Goal: Transaction & Acquisition: Book appointment/travel/reservation

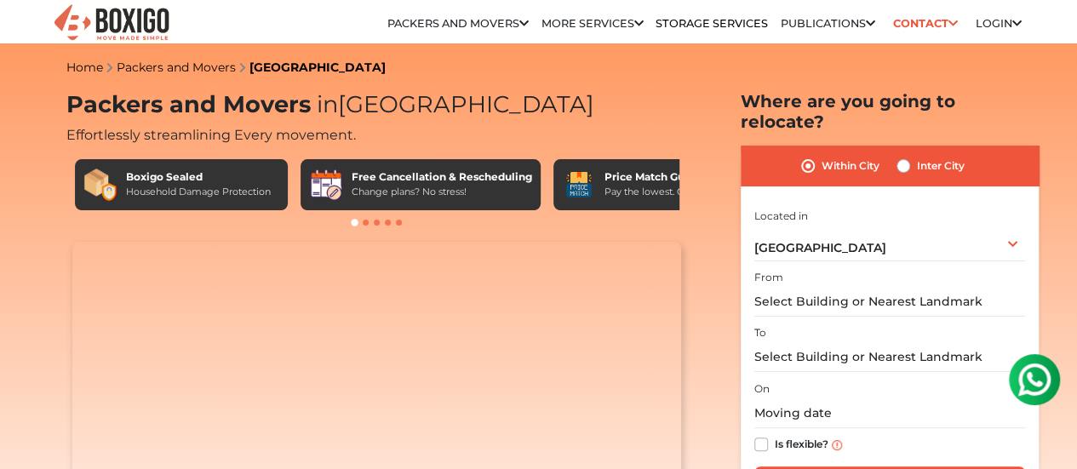
click at [917, 156] on label "Inter City" at bounding box center [941, 166] width 48 height 20
click at [907, 156] on input "Inter City" at bounding box center [903, 164] width 14 height 17
radio input "true"
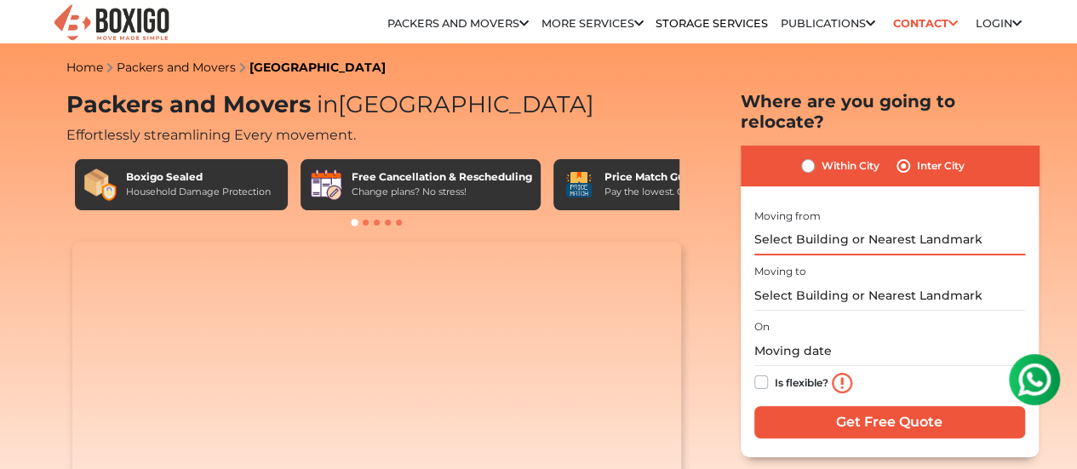
click at [896, 233] on input "text" at bounding box center [889, 241] width 271 height 30
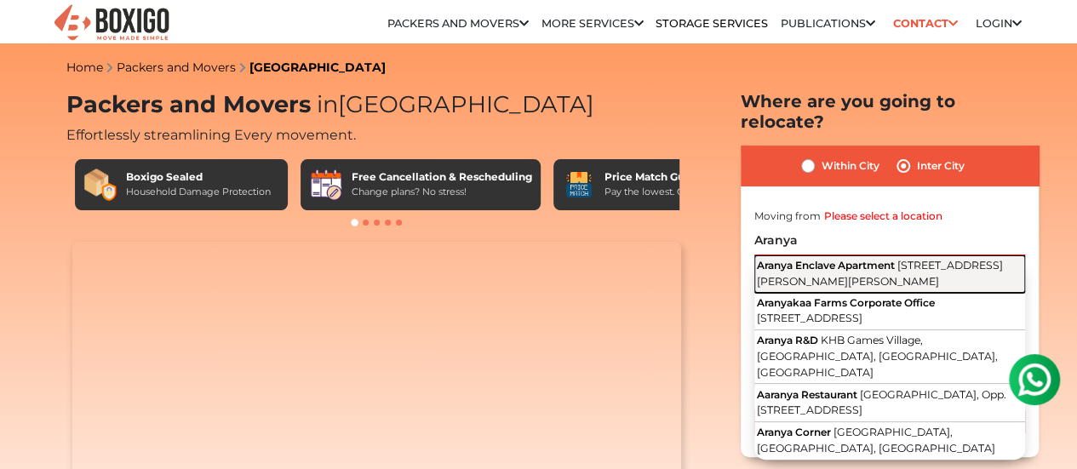
click at [878, 263] on span "[STREET_ADDRESS][PERSON_NAME][PERSON_NAME]" at bounding box center [880, 273] width 246 height 29
type input "Aranya Enclave Apartment, [STREET_ADDRESS][PERSON_NAME][PERSON_NAME]"
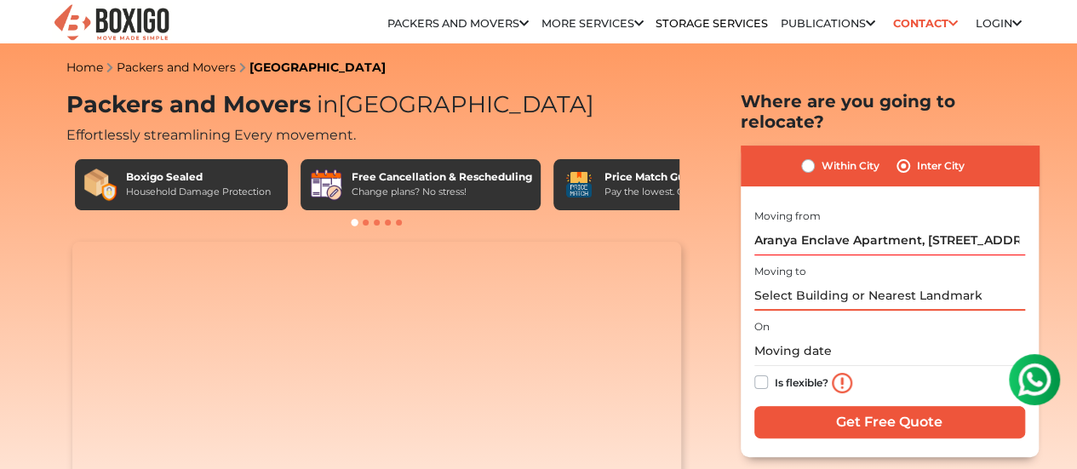
click at [807, 281] on input "text" at bounding box center [889, 296] width 271 height 30
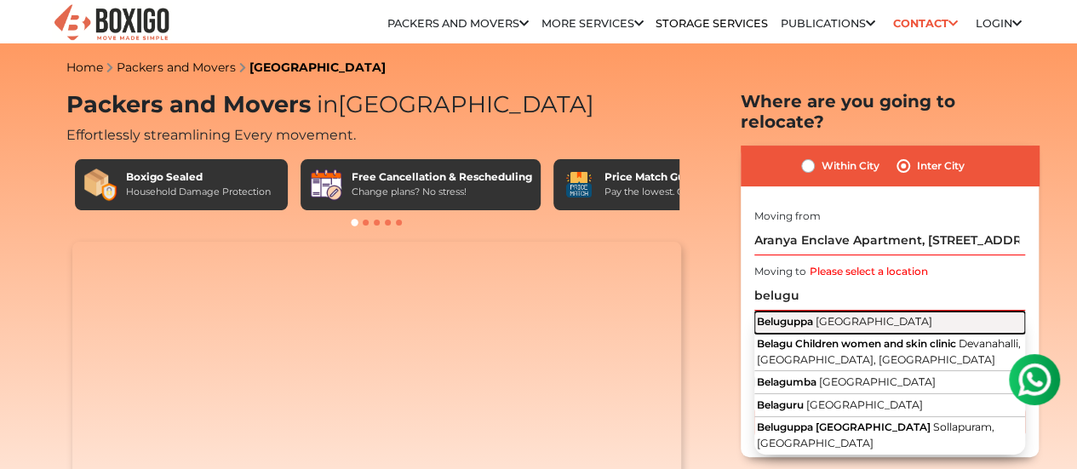
click at [810, 315] on span "Beluguppa" at bounding box center [785, 321] width 56 height 13
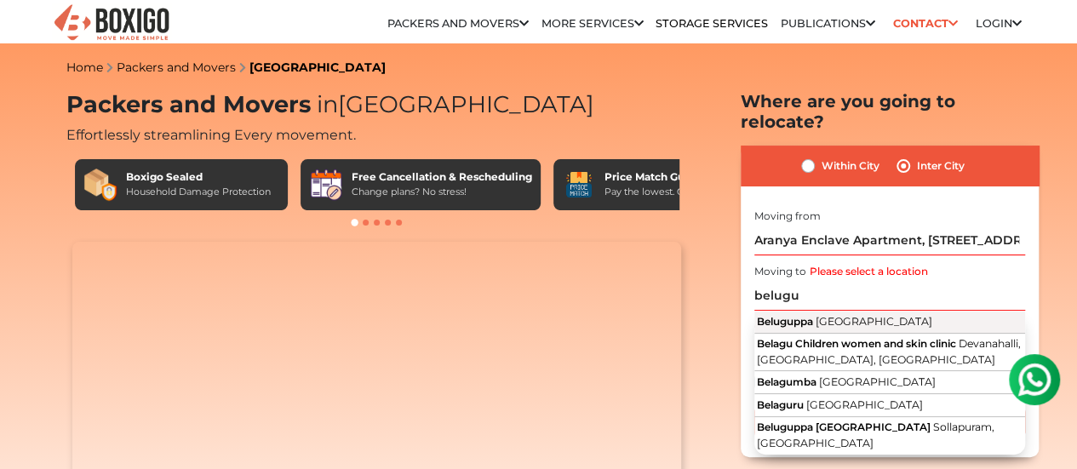
type input "Beluguppa, [GEOGRAPHIC_DATA]"
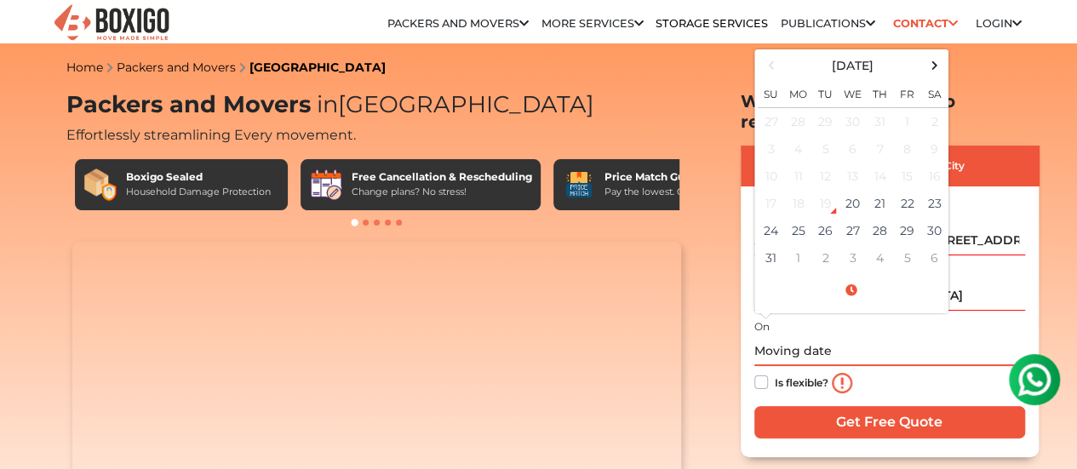
click at [802, 344] on input "text" at bounding box center [889, 351] width 271 height 30
click at [913, 199] on td "22" at bounding box center [907, 203] width 27 height 27
type input "[DATE] 12:00 AM"
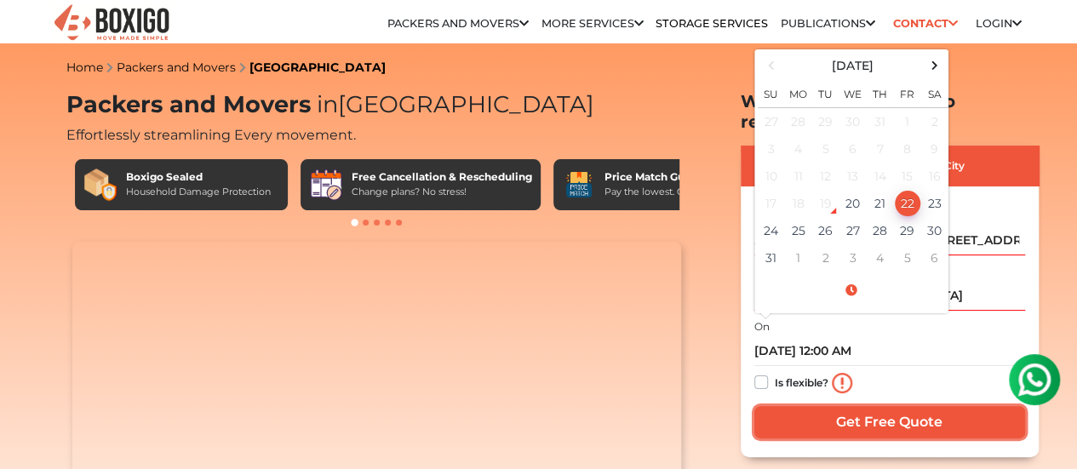
click at [884, 415] on input "Get Free Quote" at bounding box center [889, 422] width 271 height 32
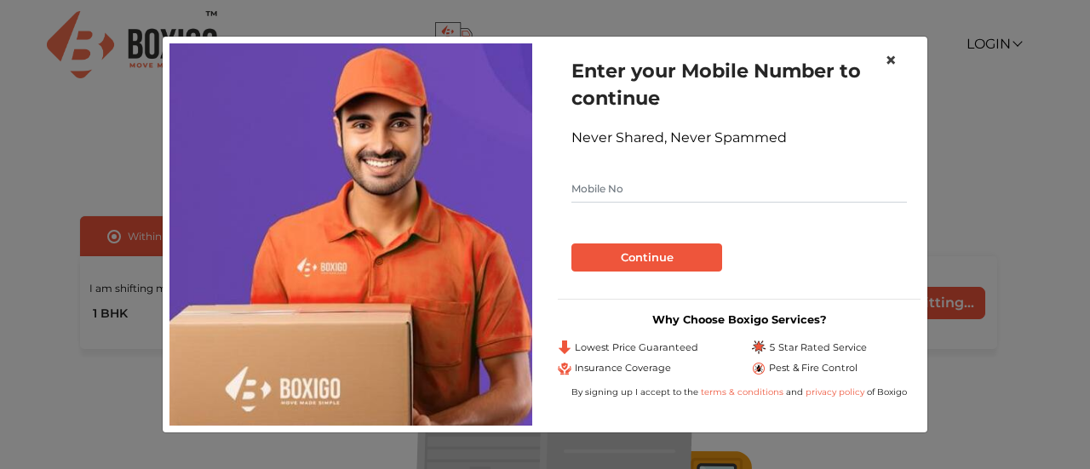
click at [892, 60] on span "×" at bounding box center [890, 60] width 12 height 25
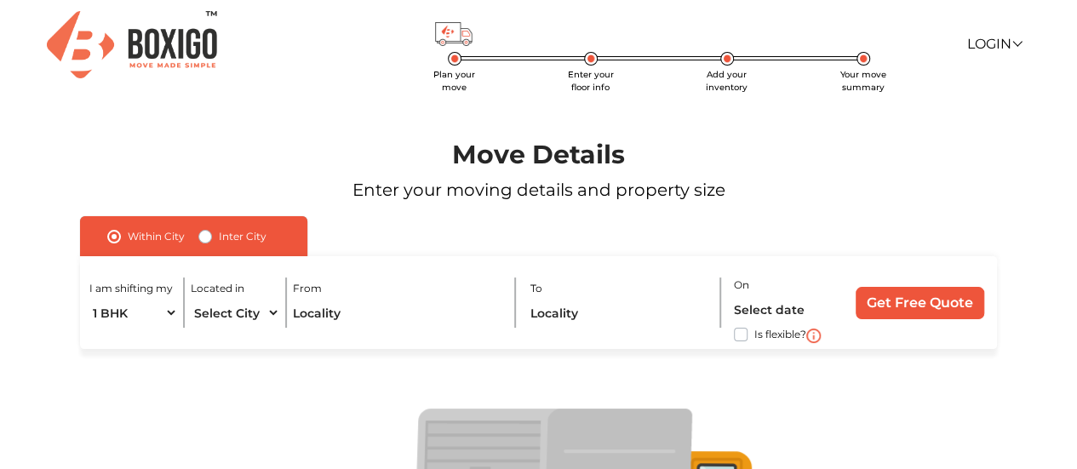
click at [219, 239] on label "Inter City" at bounding box center [243, 236] width 48 height 20
click at [203, 239] on input "Inter City" at bounding box center [205, 234] width 14 height 17
radio input "true"
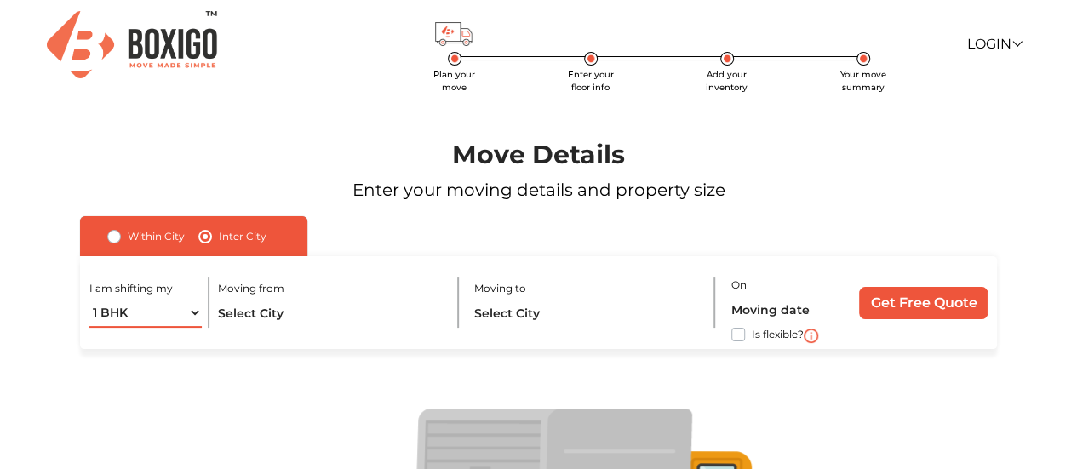
click at [163, 312] on select "1 BHK 2 BHK 3 BHK 3 + BHK FEW ITEMS" at bounding box center [145, 313] width 112 height 30
select select "FEW ITEMS"
click at [89, 298] on select "1 BHK 2 BHK 3 BHK 3 + BHK FEW ITEMS" at bounding box center [145, 313] width 112 height 30
click at [349, 308] on input "text" at bounding box center [330, 313] width 226 height 30
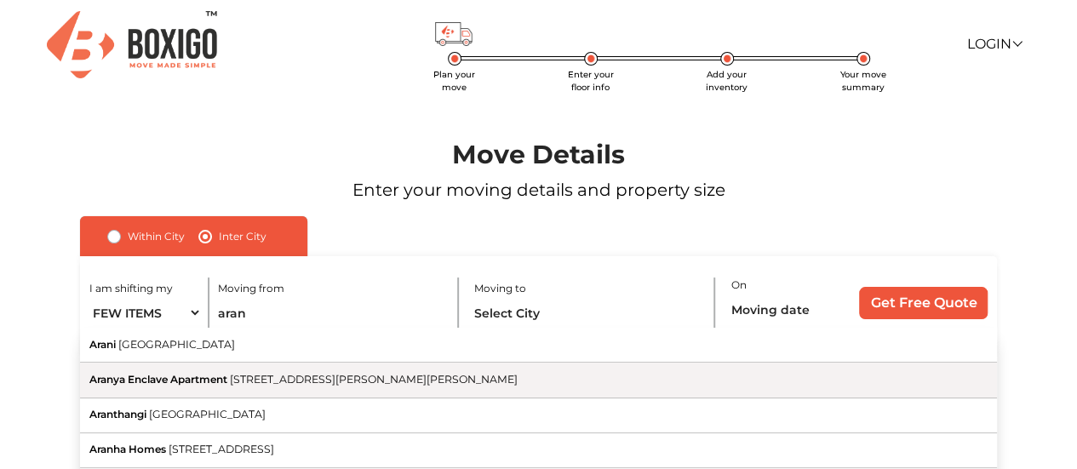
click at [310, 382] on span "[STREET_ADDRESS][PERSON_NAME][PERSON_NAME]" at bounding box center [374, 379] width 288 height 13
type input "Aranya Enclave Apartment, [STREET_ADDRESS][PERSON_NAME][PERSON_NAME]"
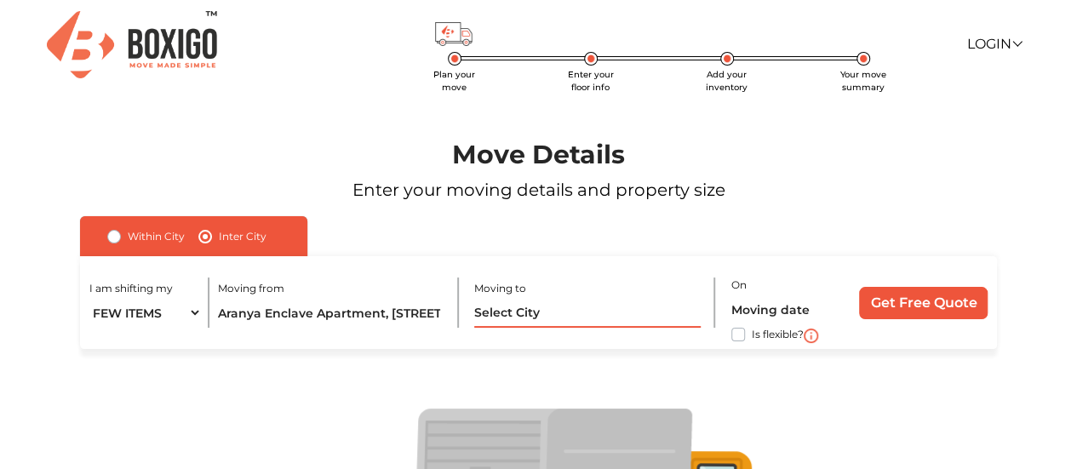
click at [592, 313] on input "text" at bounding box center [587, 313] width 226 height 30
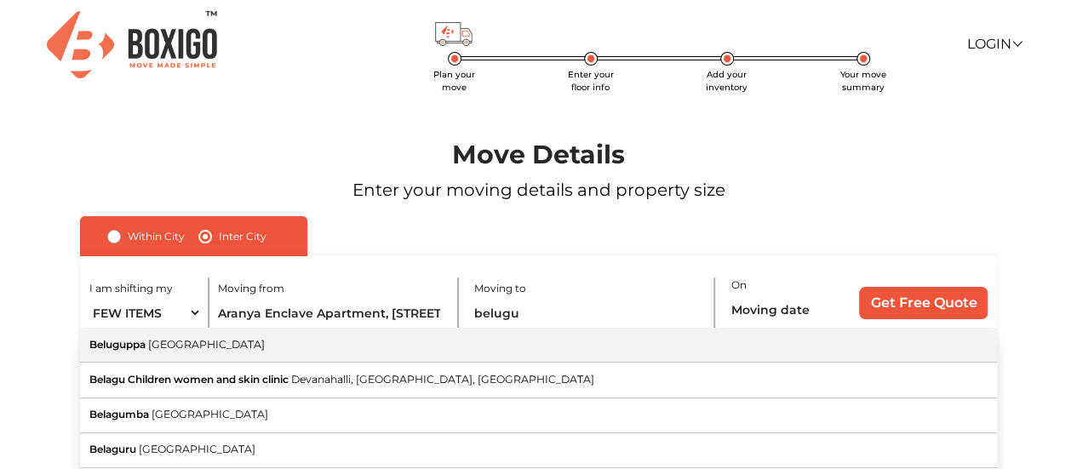
click at [470, 355] on button "Beluguppa Andhra Pradesh" at bounding box center [538, 345] width 917 height 35
type input "Beluguppa, [GEOGRAPHIC_DATA]"
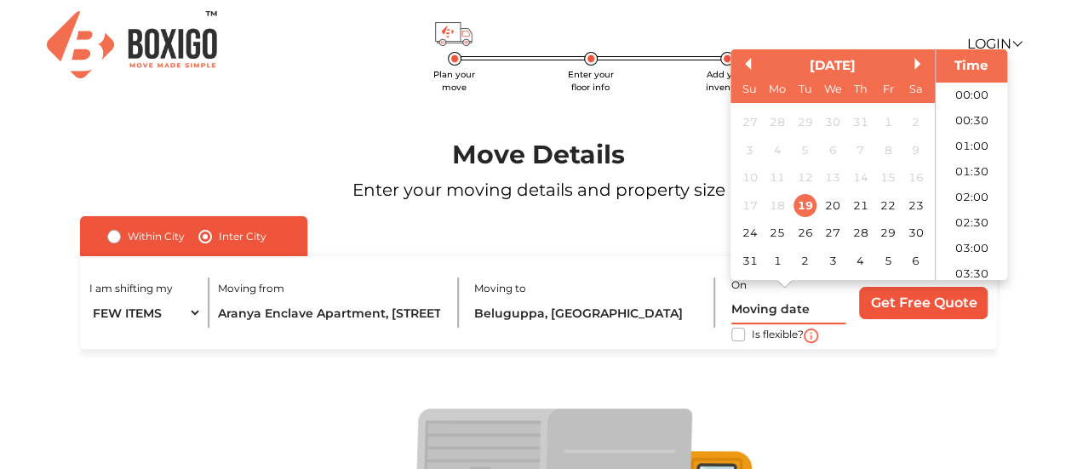
click at [810, 306] on input "text" at bounding box center [788, 310] width 114 height 30
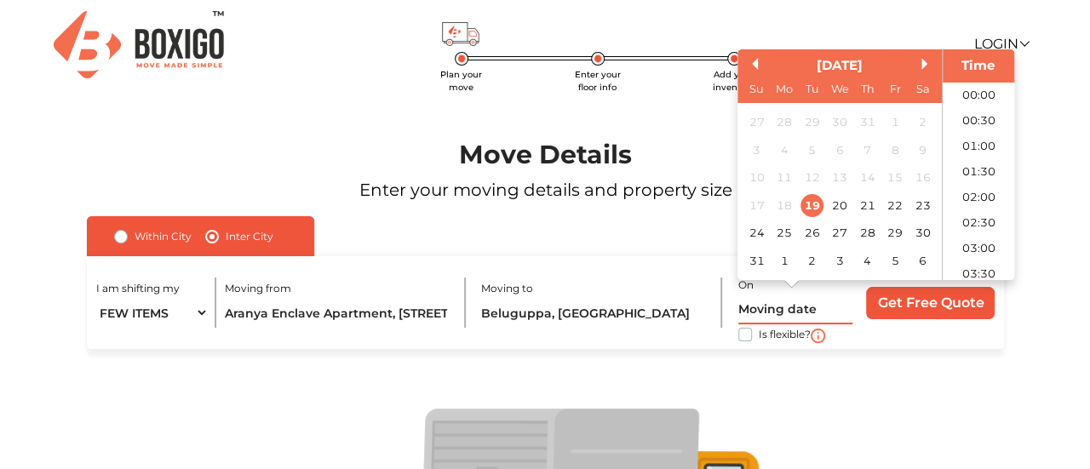
scroll to position [578, 0]
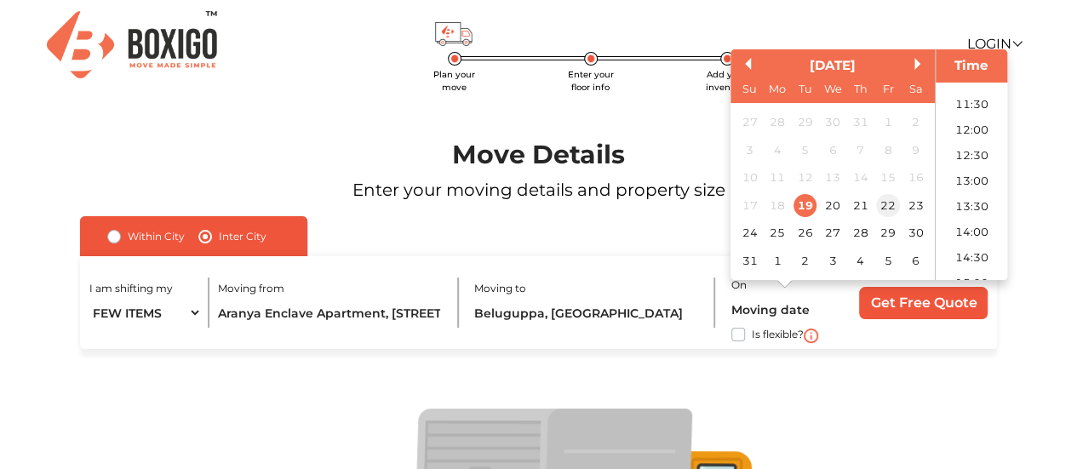
click at [894, 209] on div "22" at bounding box center [887, 205] width 23 height 23
type input "22/08/2025 12:00 AM"
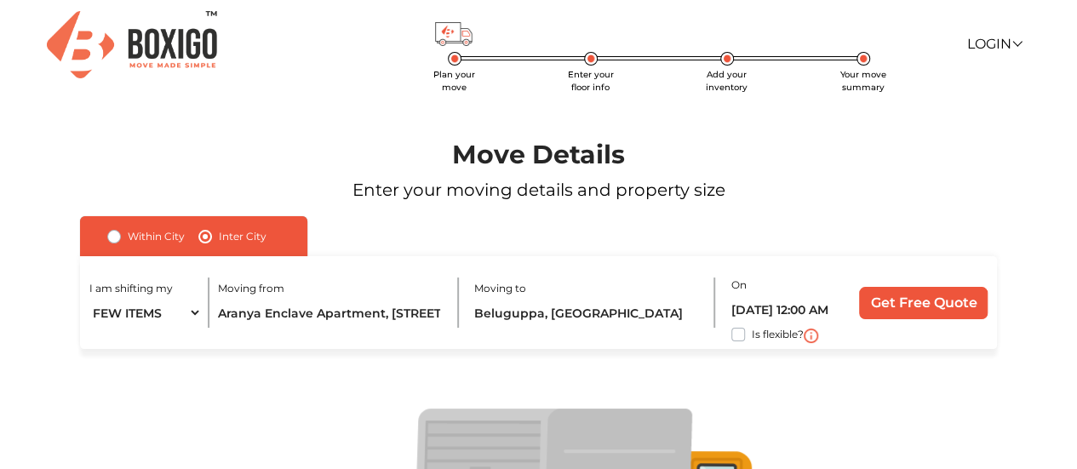
click at [752, 338] on label "Is flexible?" at bounding box center [778, 333] width 52 height 18
click at [94, 338] on input "Is flexible?" at bounding box center [87, 332] width 14 height 17
checkbox input "true"
click at [944, 300] on input "Get Free Quote" at bounding box center [923, 303] width 129 height 32
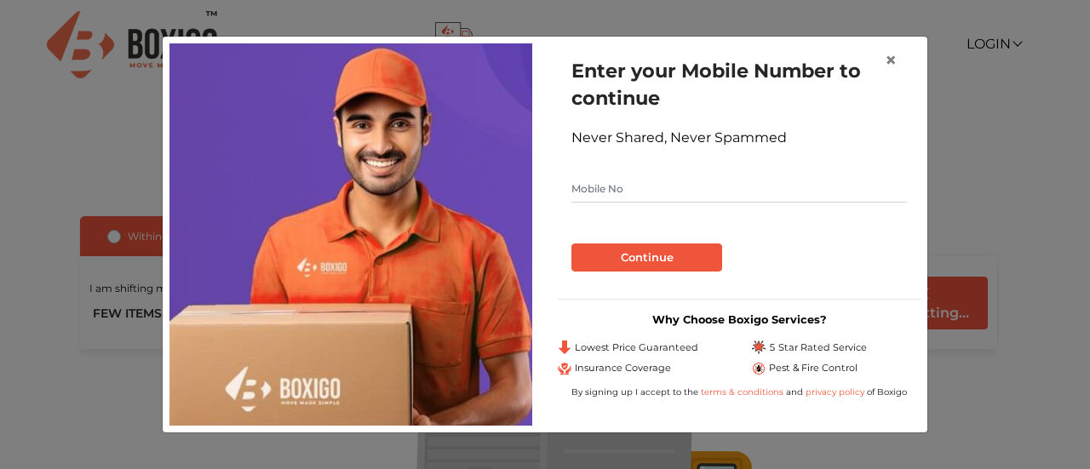
click at [655, 181] on input "text" at bounding box center [738, 188] width 335 height 27
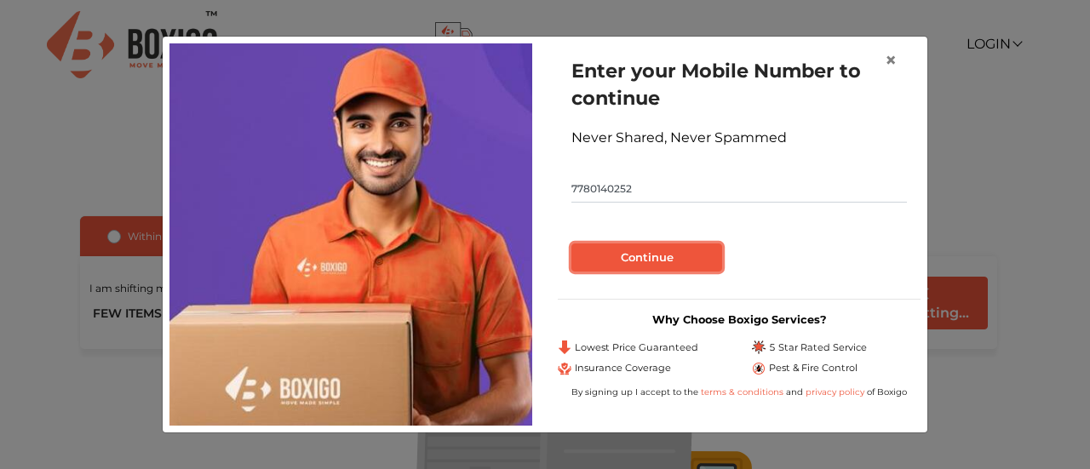
click at [628, 251] on button "Continue" at bounding box center [646, 257] width 151 height 29
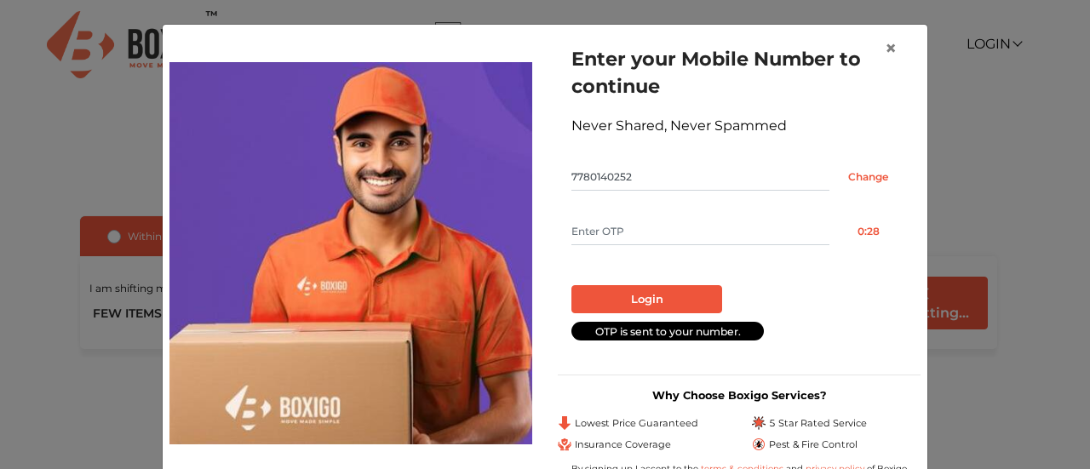
click at [621, 232] on input "text" at bounding box center [700, 231] width 258 height 27
click at [873, 178] on input "Change" at bounding box center [867, 176] width 77 height 27
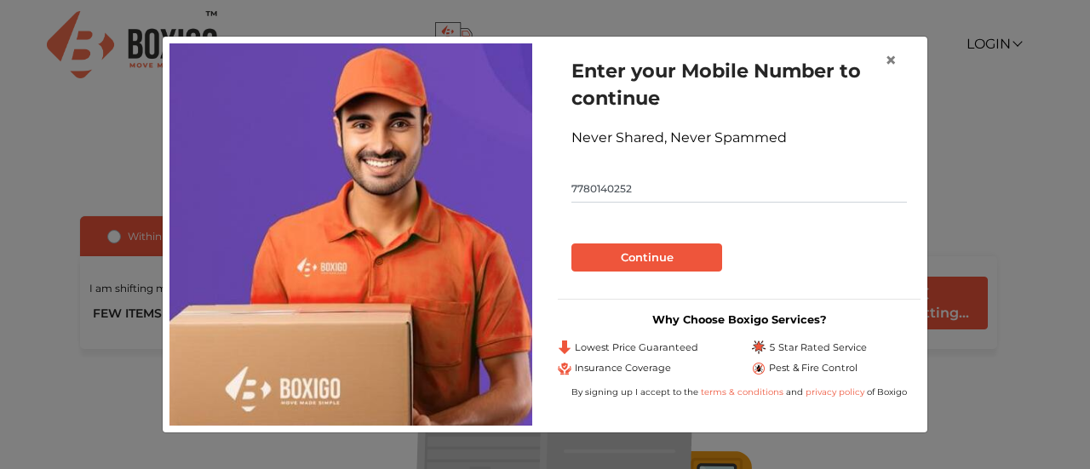
click at [637, 189] on input "7780140252" at bounding box center [738, 188] width 335 height 27
type input "7780140251"
click at [635, 258] on button "Continue" at bounding box center [646, 257] width 151 height 29
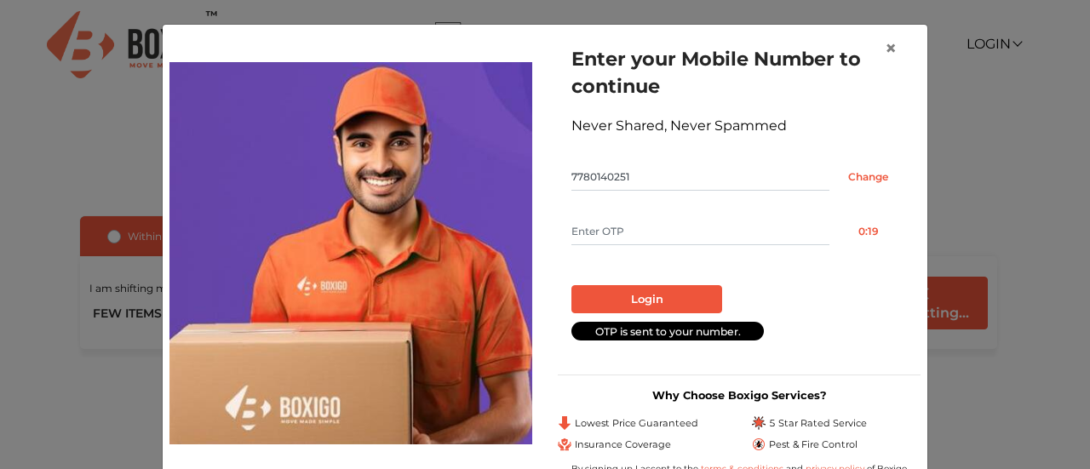
click at [679, 227] on input "text" at bounding box center [700, 231] width 258 height 27
